Goal: Task Accomplishment & Management: Manage account settings

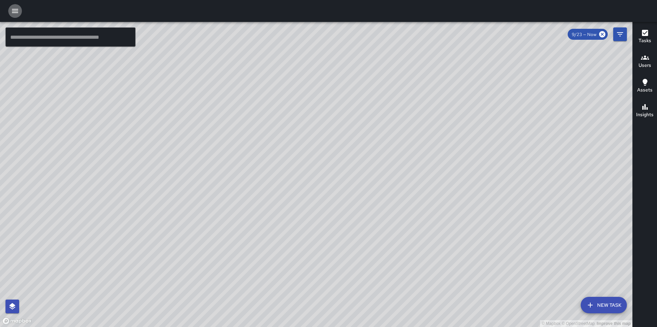
click at [15, 12] on icon "button" at bounding box center [15, 11] width 8 height 8
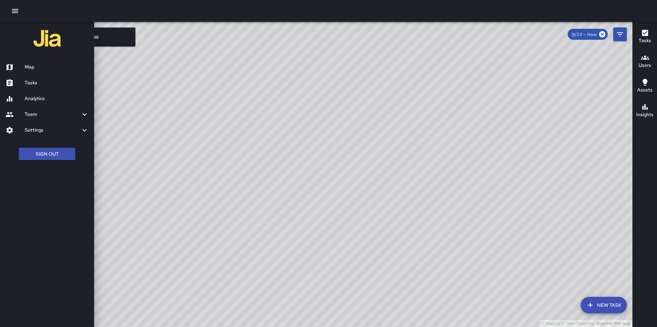
click at [38, 84] on h6 "Tasks" at bounding box center [57, 83] width 64 height 8
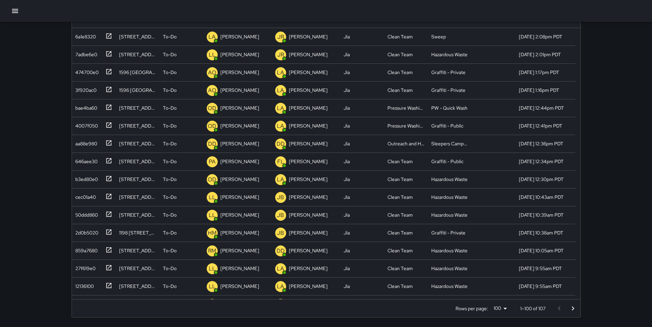
scroll to position [78, 0]
click at [90, 232] on div "2d0b5020" at bounding box center [86, 231] width 26 height 10
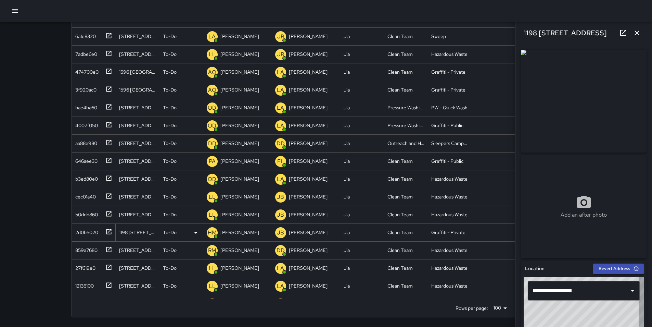
type input "**********"
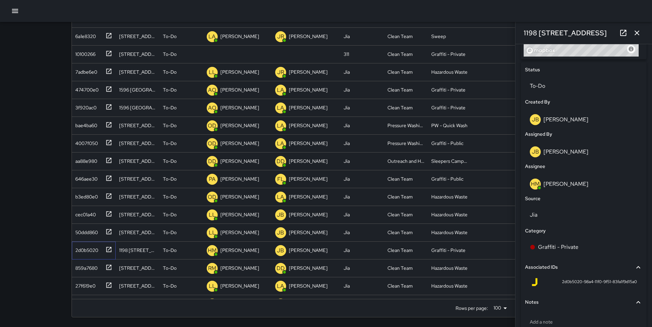
scroll to position [340, 0]
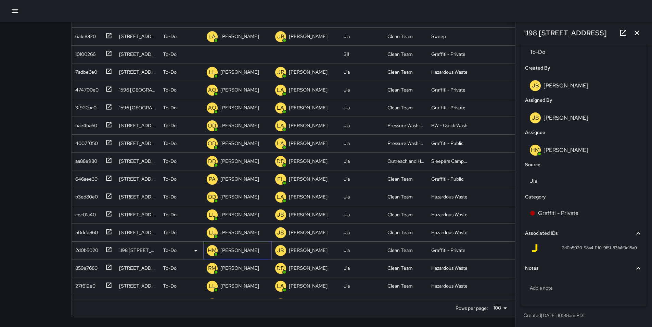
click at [248, 249] on p "[PERSON_NAME]" at bounding box center [239, 249] width 39 height 7
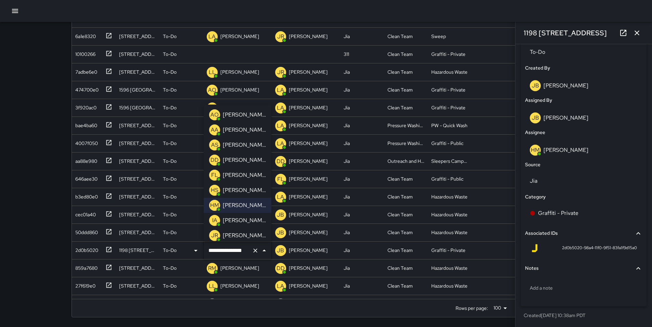
click at [249, 231] on p "[PERSON_NAME]" at bounding box center [244, 235] width 43 height 8
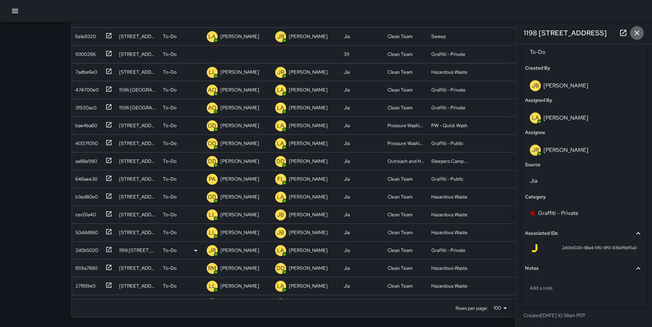
click at [636, 31] on icon "button" at bounding box center [637, 32] width 5 height 5
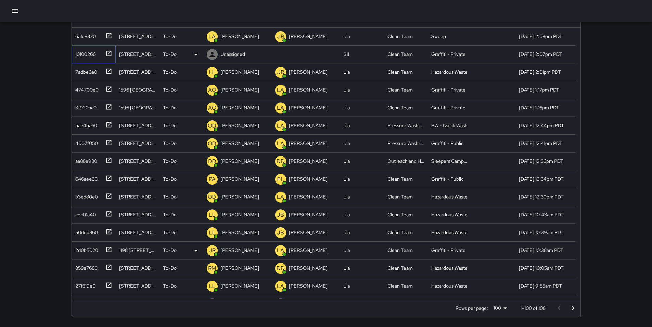
click at [82, 52] on div "10100266" at bounding box center [84, 53] width 23 height 10
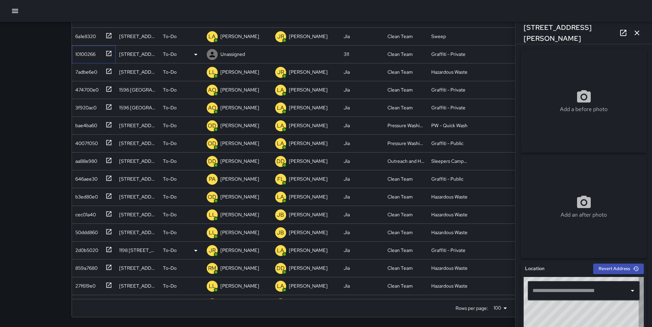
type input "**********"
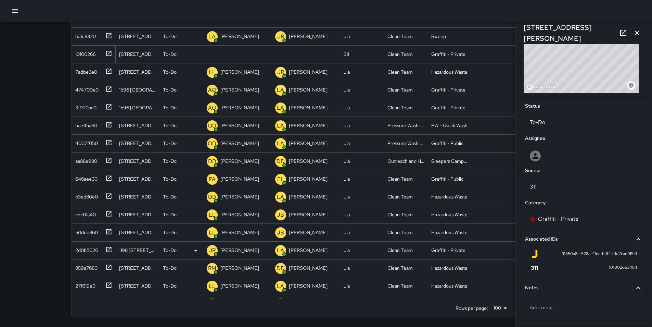
scroll to position [289, 0]
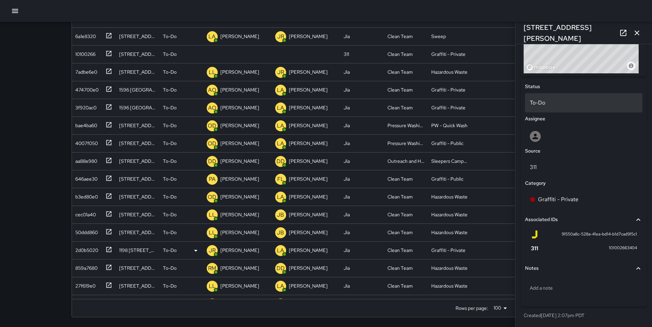
click at [558, 109] on div "To-Do" at bounding box center [583, 102] width 117 height 19
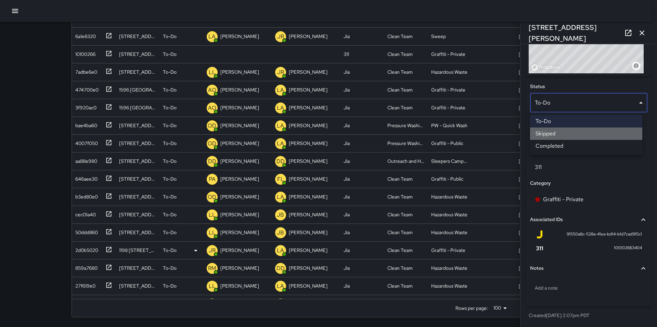
click at [557, 135] on li "Skipped" at bounding box center [586, 133] width 112 height 12
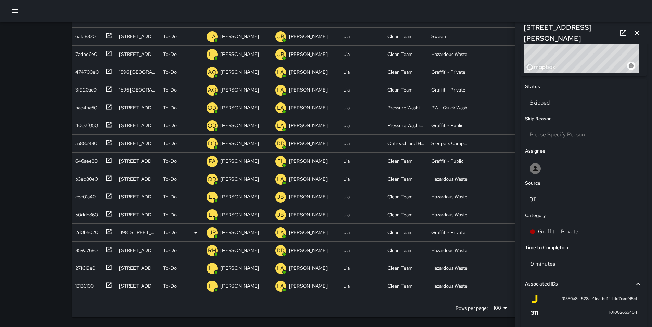
click at [637, 32] on icon "button" at bounding box center [637, 32] width 5 height 5
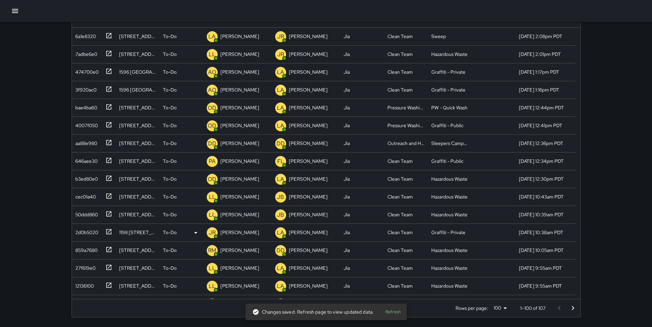
click at [610, 97] on div "Search Search New Task To-Do (107) Skipped (99+) Completed (99+) ID Location St…" at bounding box center [326, 124] width 652 height 404
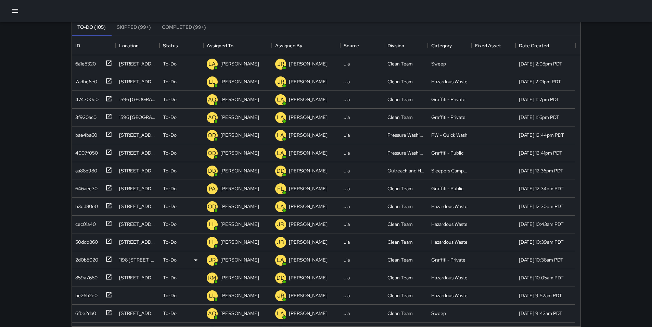
scroll to position [0, 0]
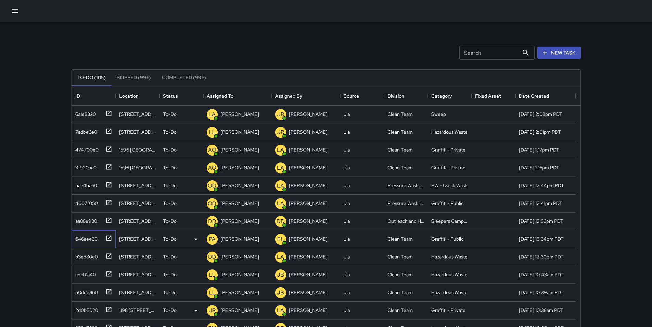
click at [90, 240] on div "646aee30" at bounding box center [85, 237] width 25 height 10
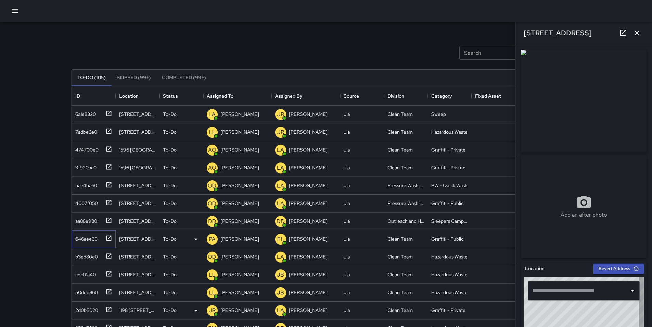
type input "**********"
